Goal: Check status: Check status

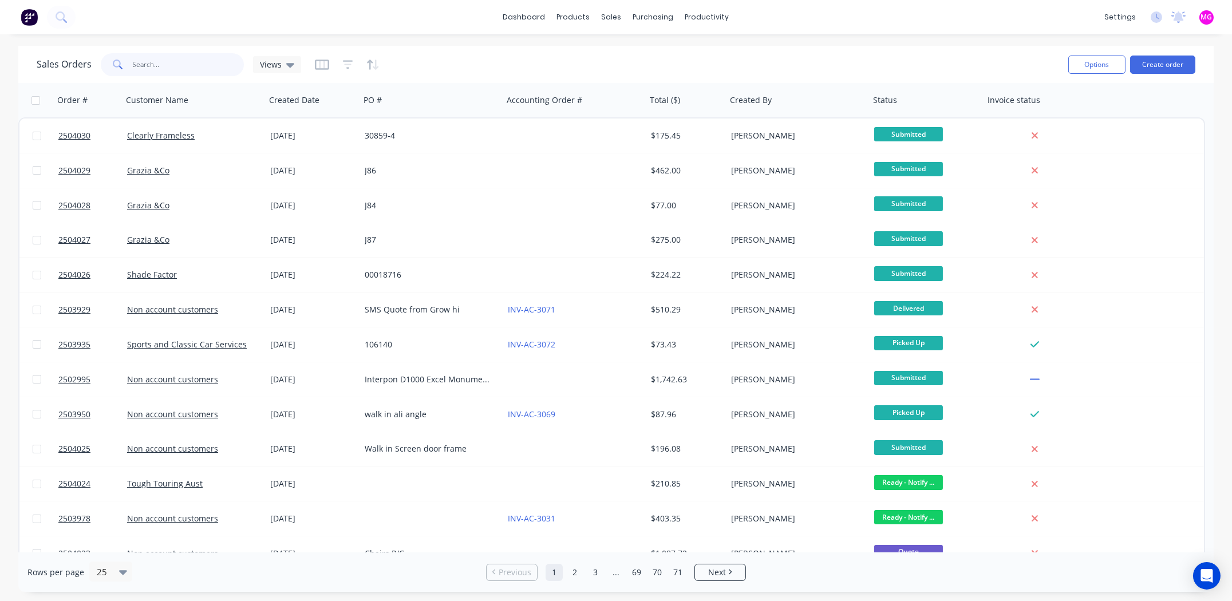
click at [176, 62] on input "text" at bounding box center [189, 64] width 112 height 23
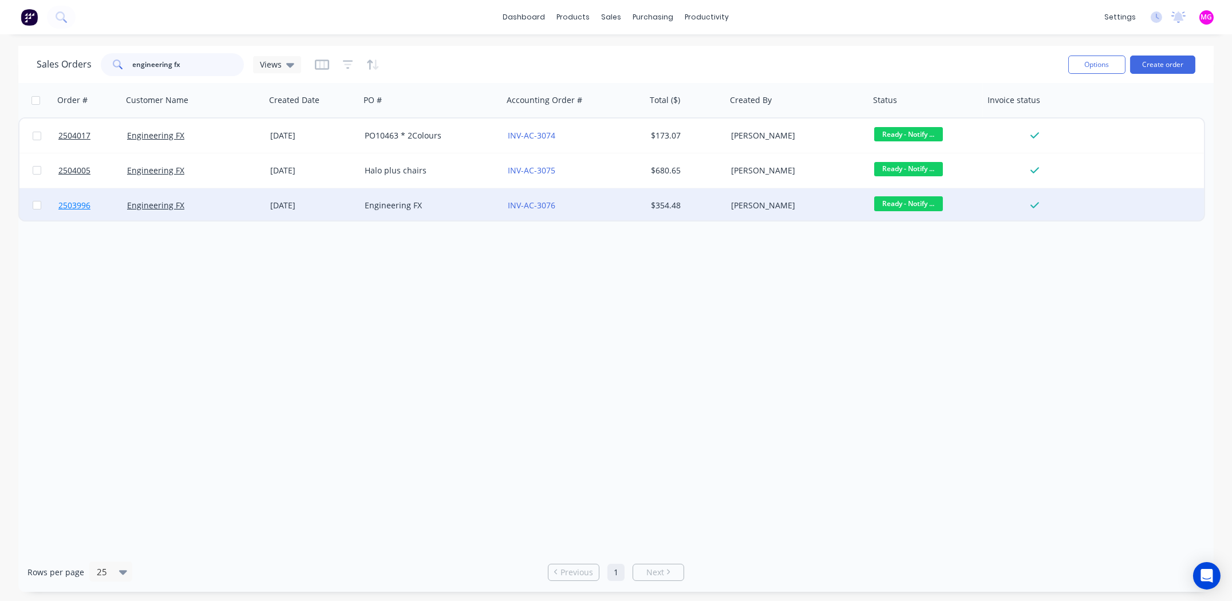
type input "engineering fx"
click at [73, 204] on span "2503996" at bounding box center [74, 205] width 32 height 11
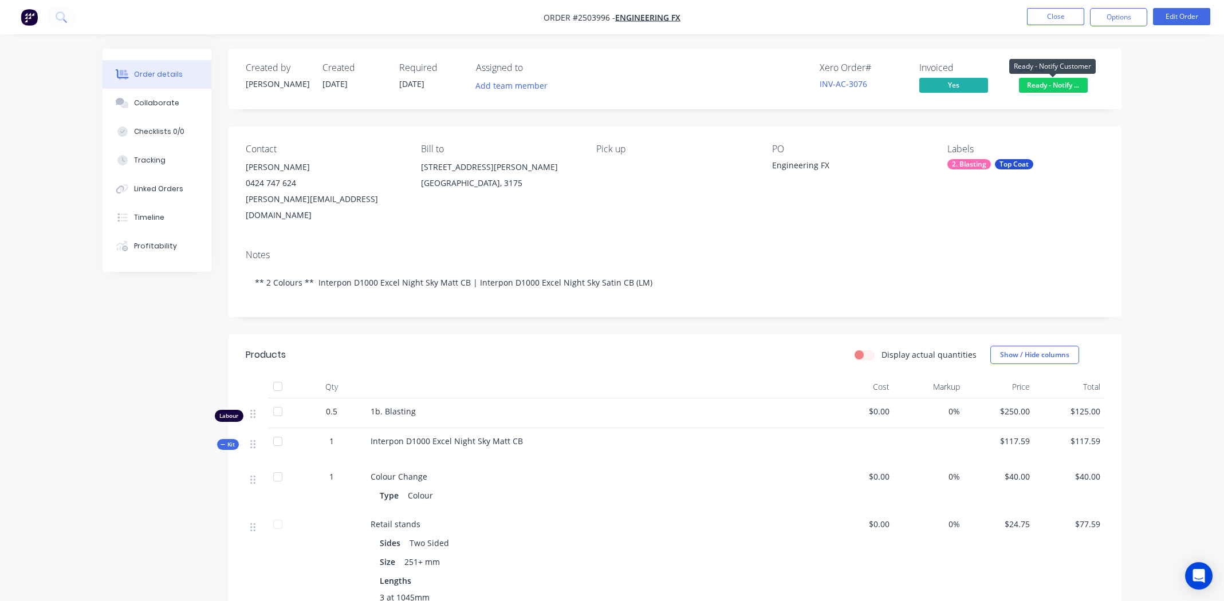
click at [492, 80] on span "Ready - Notify ..." at bounding box center [1053, 85] width 69 height 14
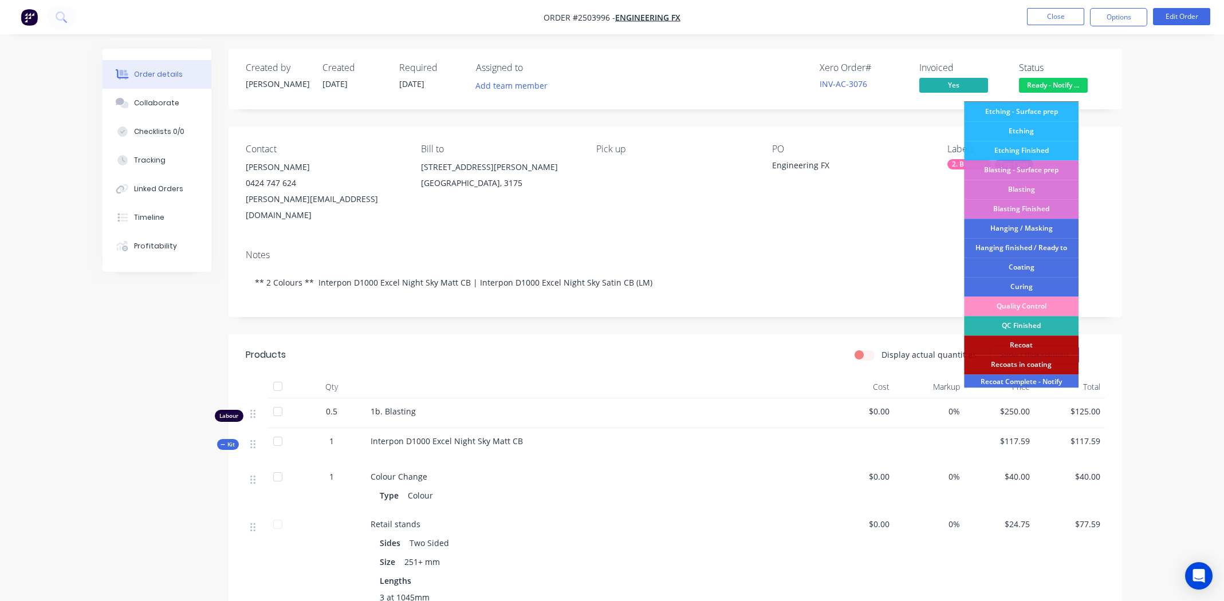
scroll to position [244, 0]
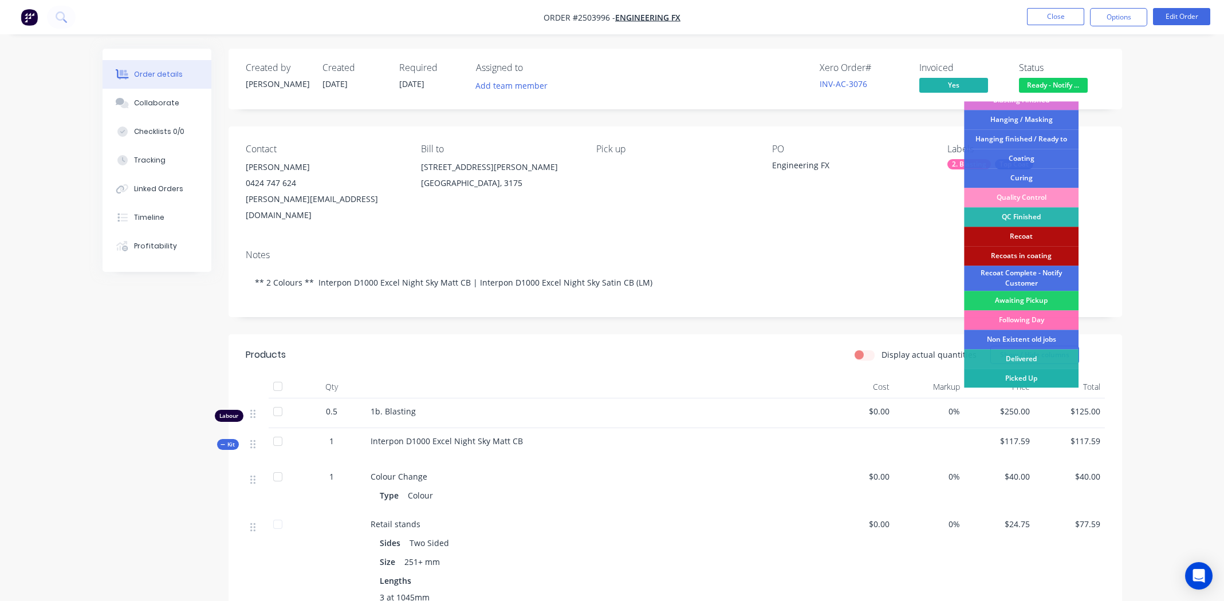
click at [492, 278] on div "Picked Up" at bounding box center [1021, 378] width 115 height 19
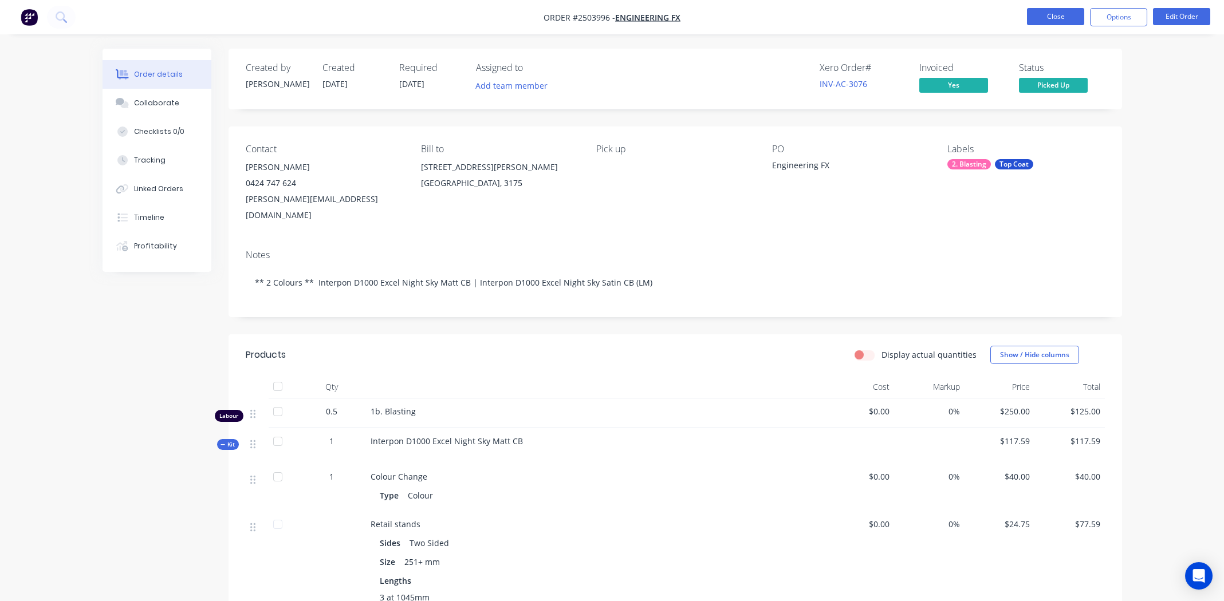
click at [492, 17] on button "Close" at bounding box center [1055, 16] width 57 height 17
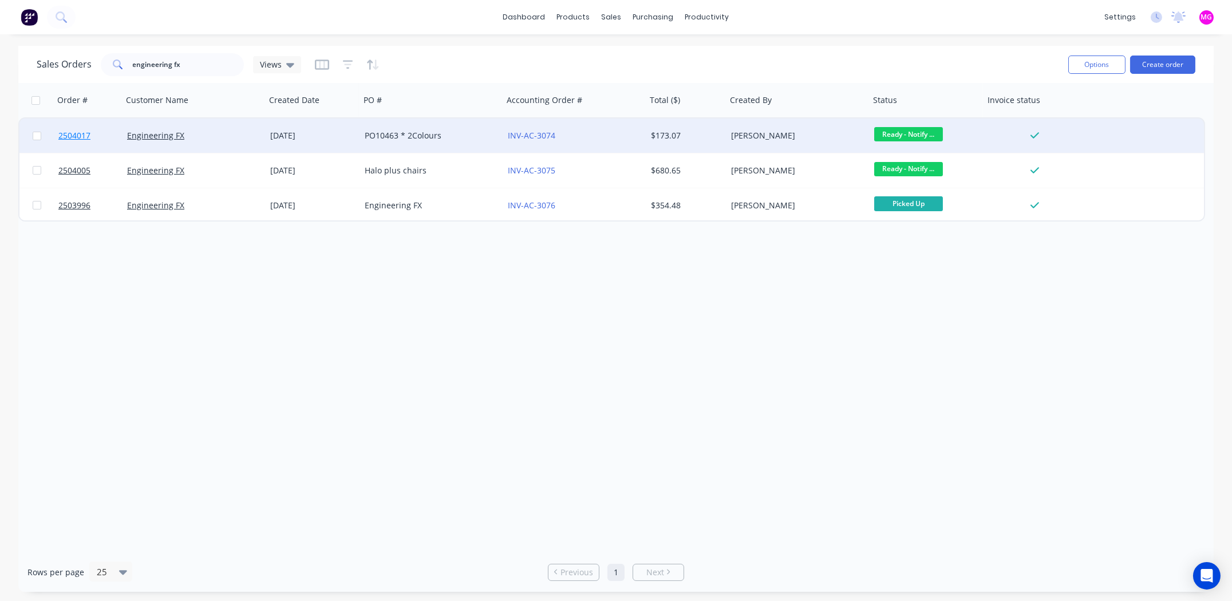
click at [72, 135] on span "2504017" at bounding box center [74, 135] width 32 height 11
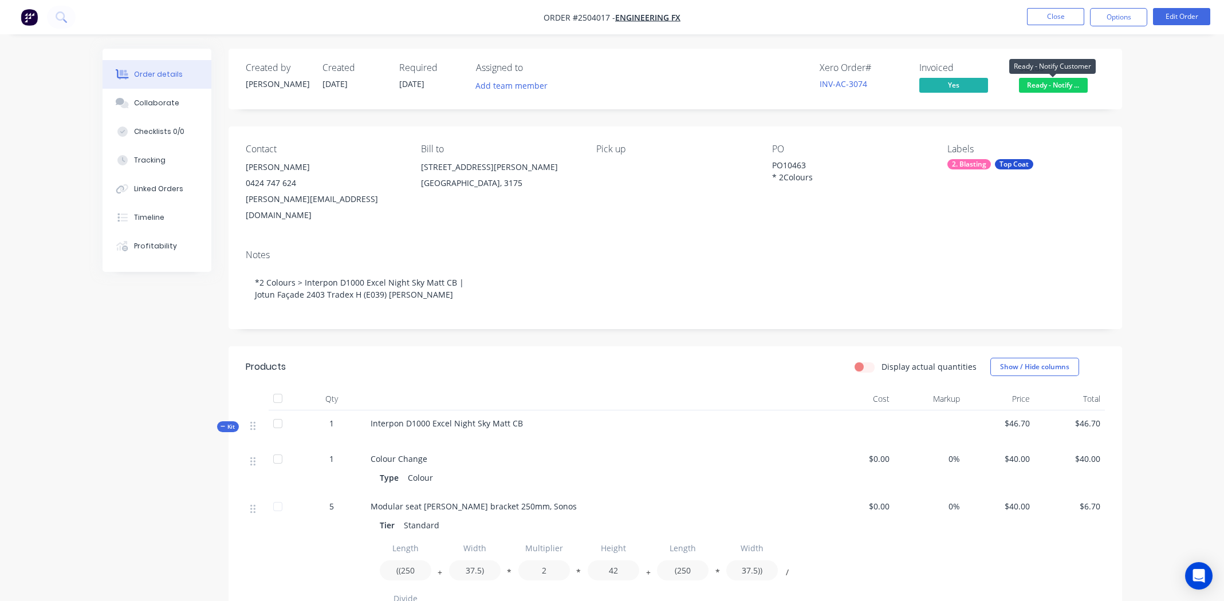
click at [492, 78] on span "Ready - Notify ..." at bounding box center [1053, 85] width 69 height 14
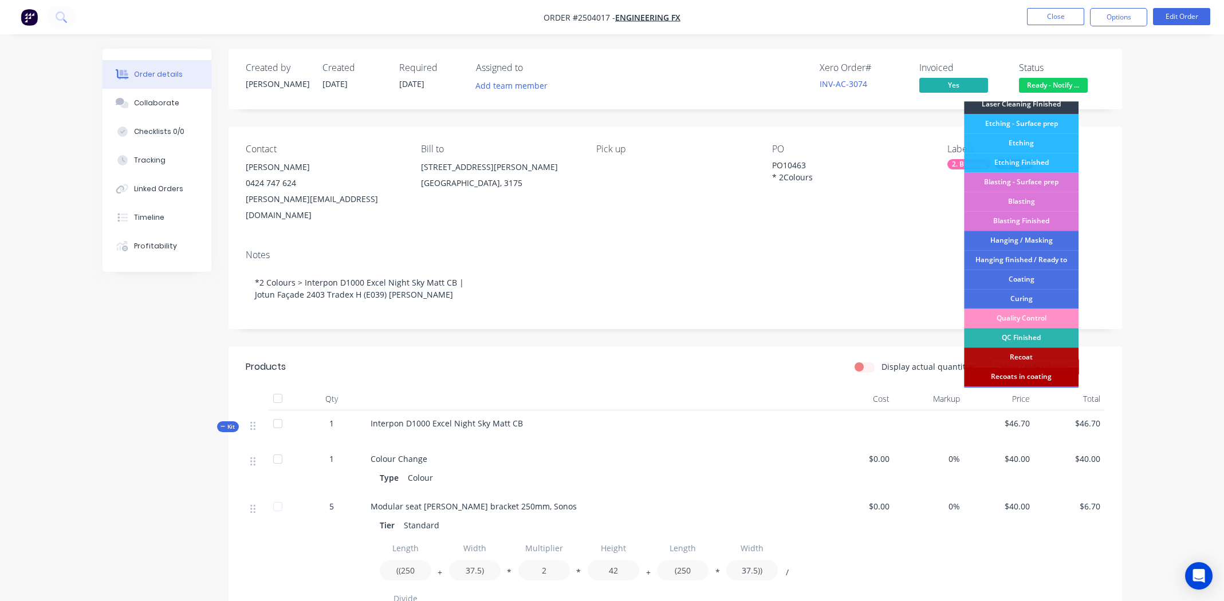
scroll to position [244, 0]
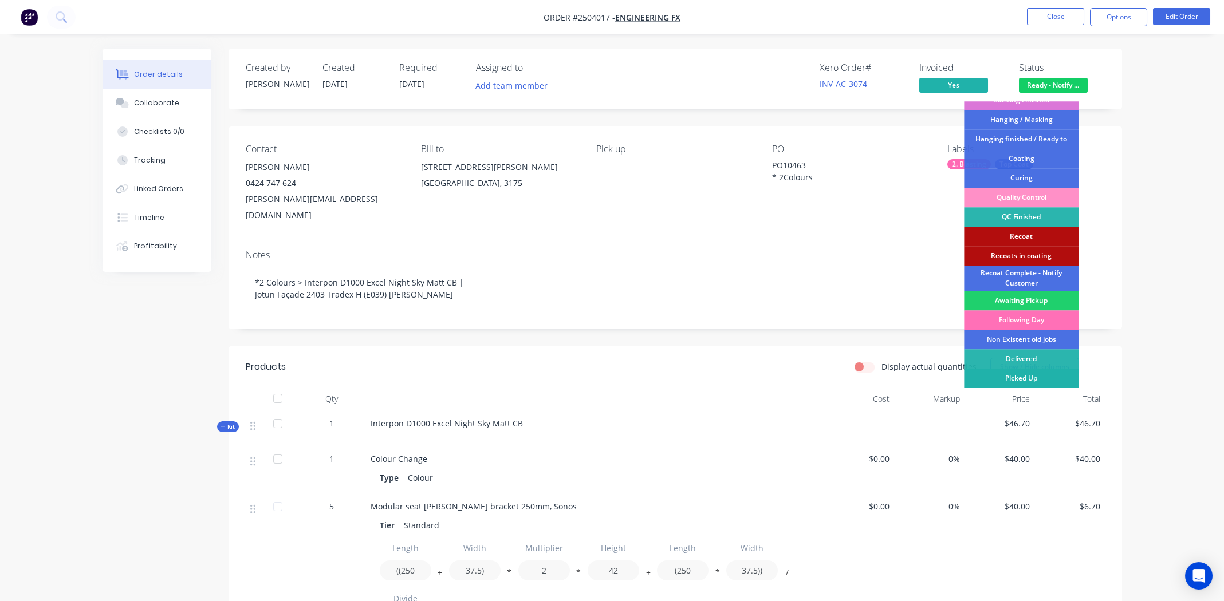
click at [492, 278] on div "Picked Up" at bounding box center [1021, 378] width 115 height 19
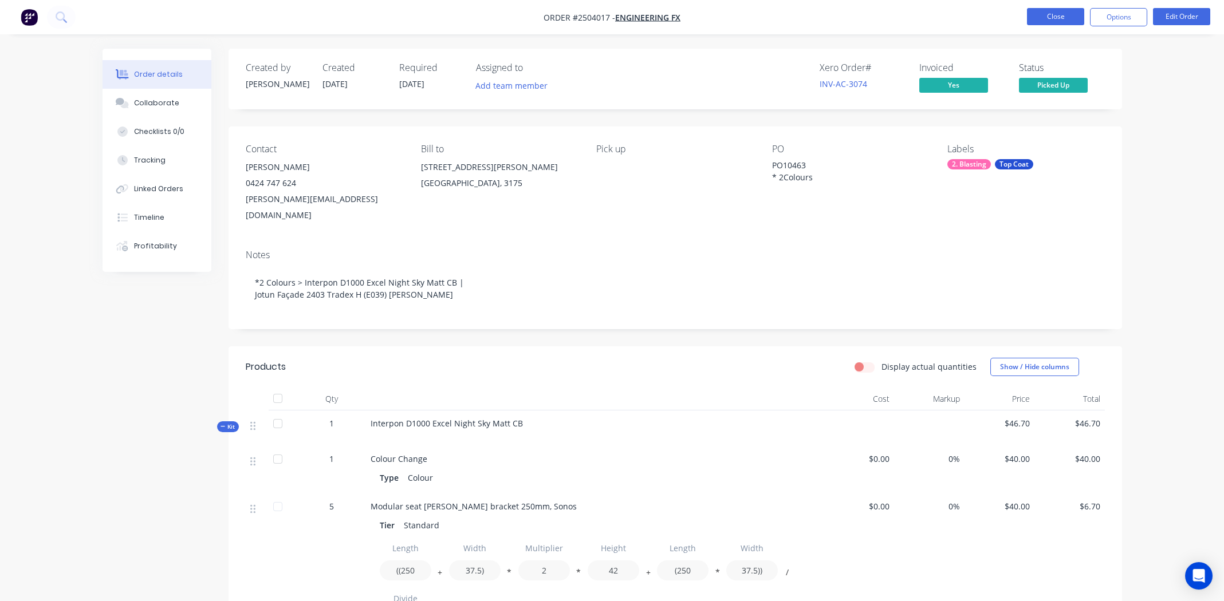
click at [492, 11] on button "Close" at bounding box center [1055, 16] width 57 height 17
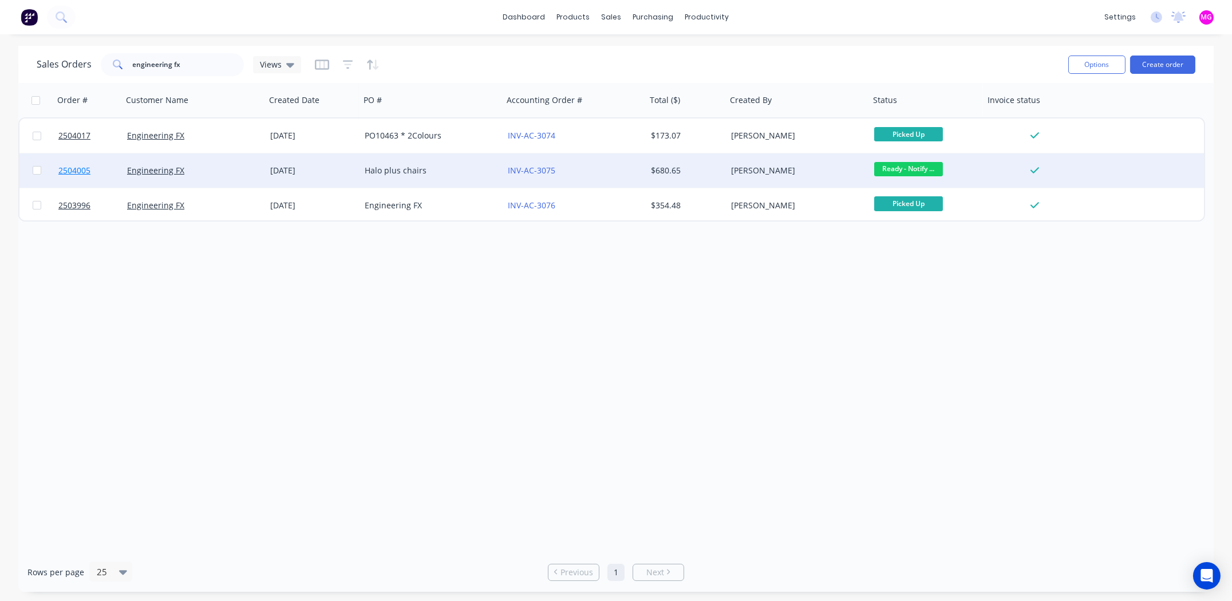
click at [75, 167] on span "2504005" at bounding box center [74, 170] width 32 height 11
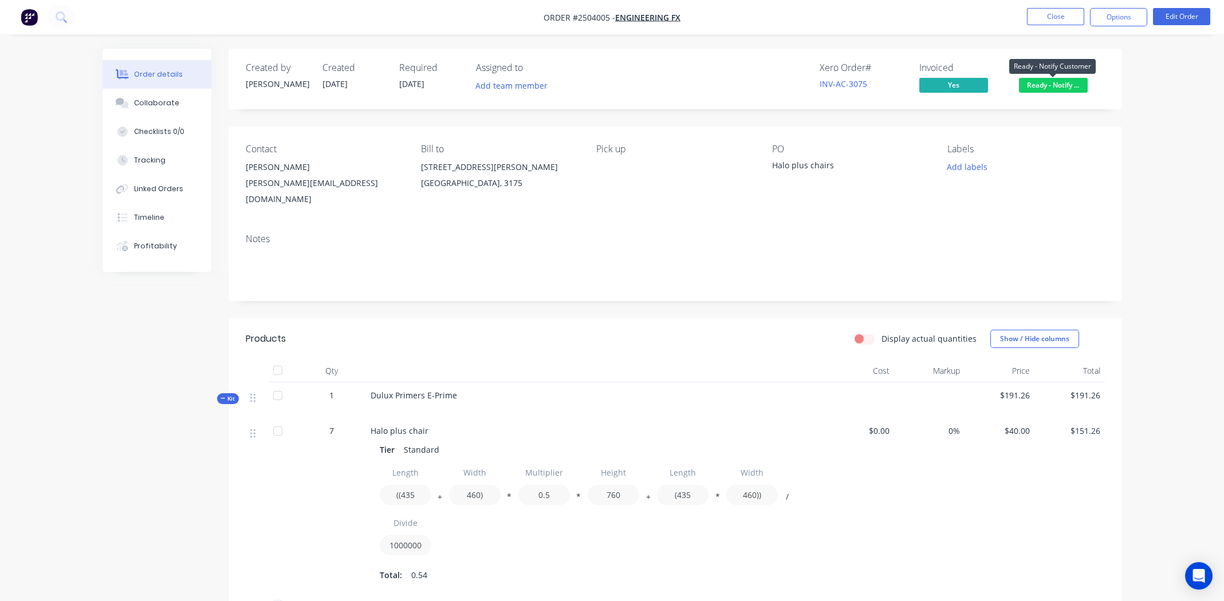
click at [492, 82] on span "Ready - Notify ..." at bounding box center [1053, 85] width 69 height 14
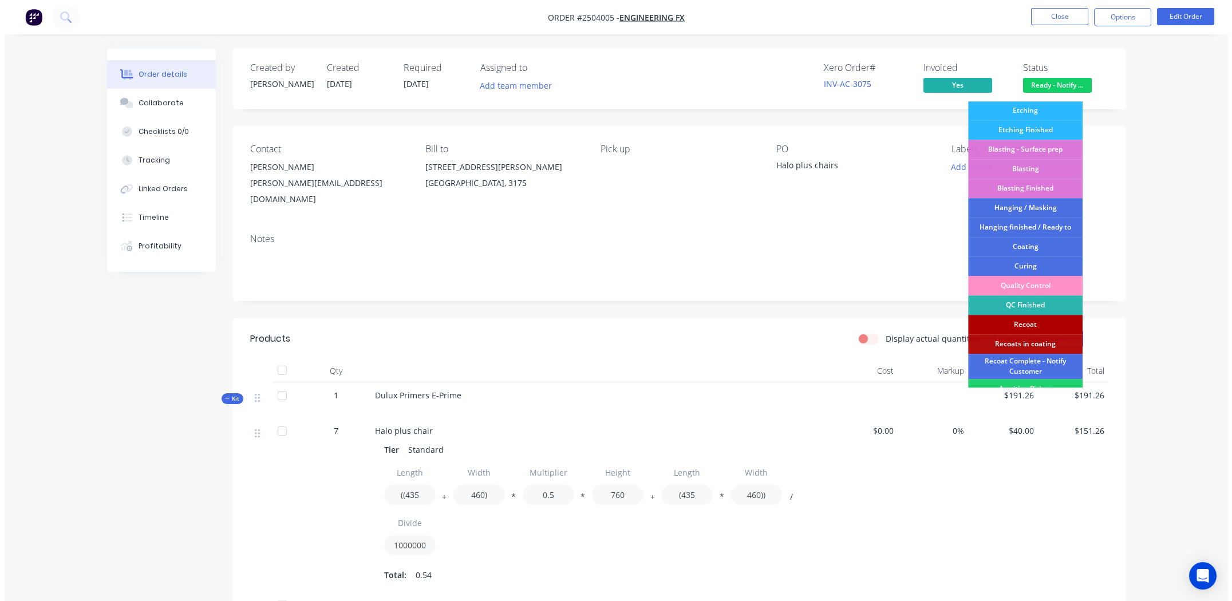
scroll to position [244, 0]
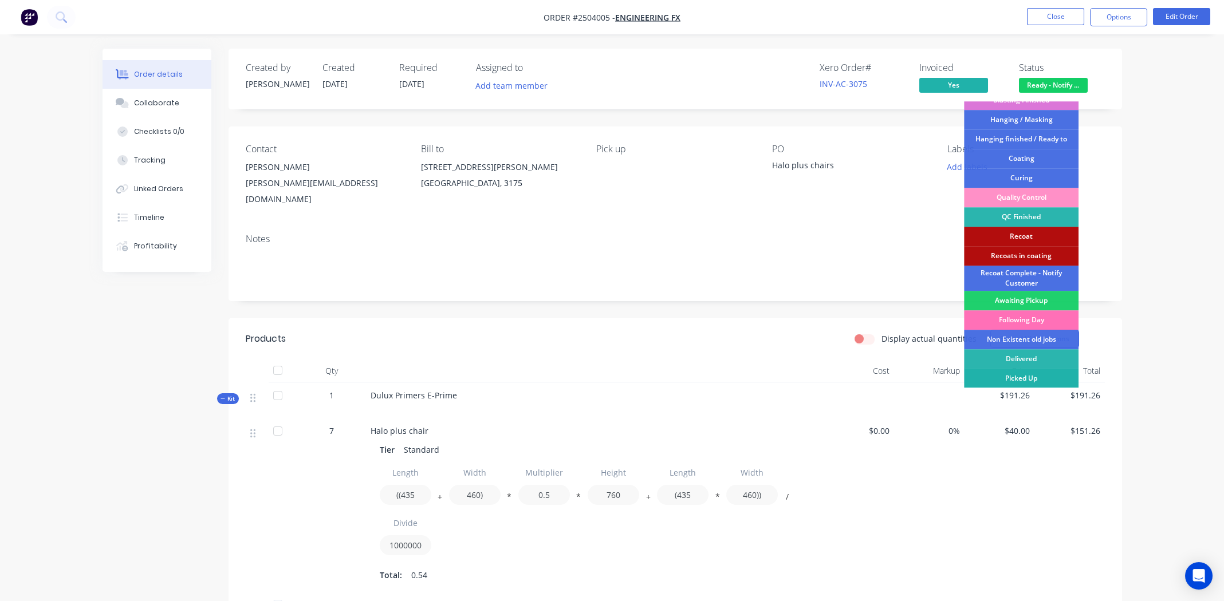
click at [492, 278] on div "Picked Up" at bounding box center [1021, 378] width 115 height 19
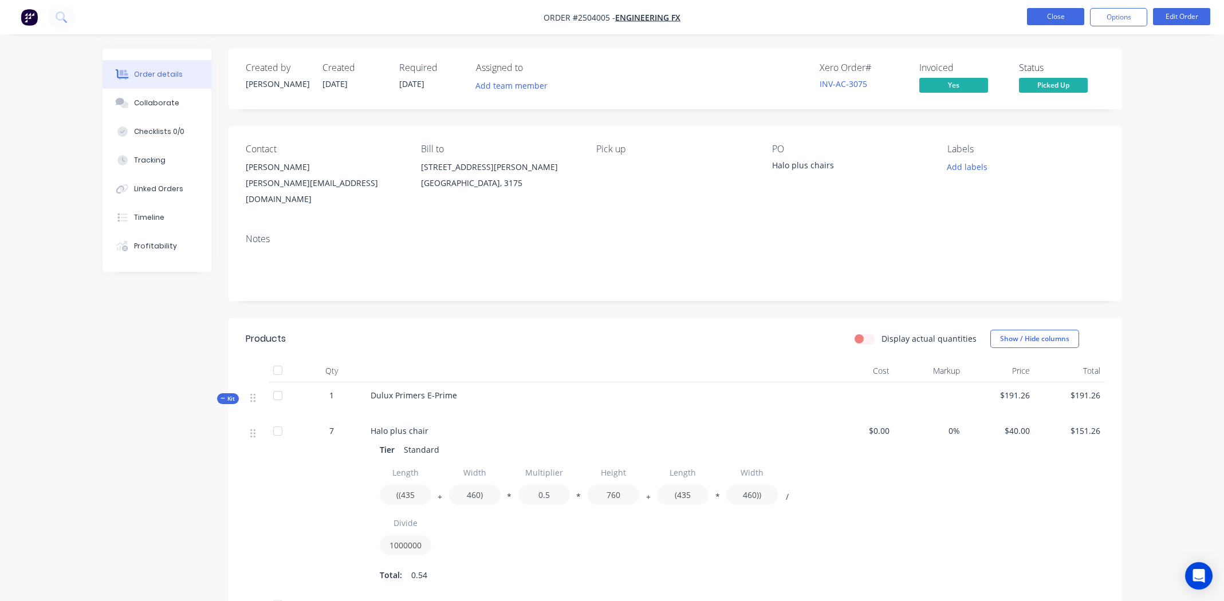
click at [492, 14] on button "Close" at bounding box center [1055, 16] width 57 height 17
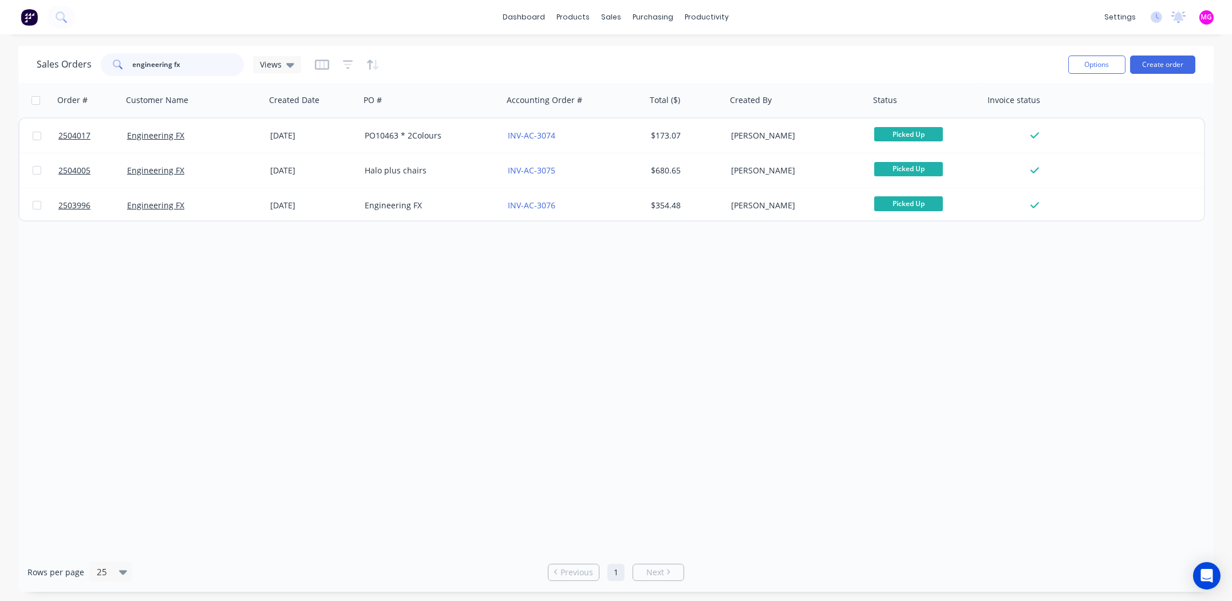
drag, startPoint x: 199, startPoint y: 59, endPoint x: 110, endPoint y: 72, distance: 89.7
click at [110, 72] on div "engineering fx" at bounding box center [172, 64] width 143 height 23
